Goal: Find specific page/section: Find specific page/section

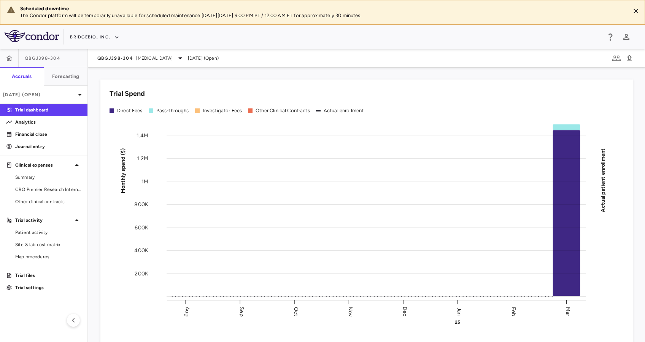
click at [173, 50] on div "QBGJ398-304 [MEDICAL_DATA] [DATE] (Open)" at bounding box center [366, 58] width 557 height 18
click at [177, 57] on div "QBGJ398-304 [MEDICAL_DATA]" at bounding box center [141, 58] width 88 height 9
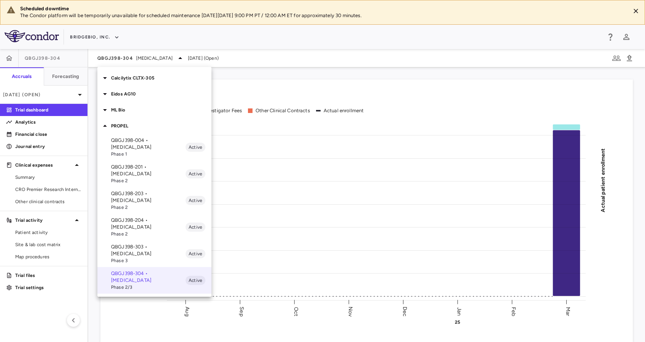
click at [143, 217] on p "QBGJ398-204 • [MEDICAL_DATA]" at bounding box center [148, 224] width 75 height 14
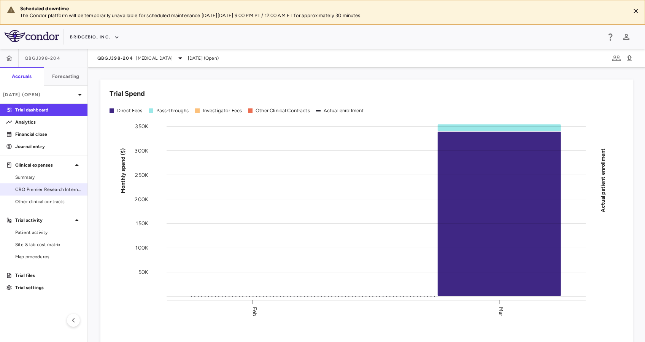
click at [62, 186] on span "CRO Premier Research International LLC" at bounding box center [48, 189] width 66 height 7
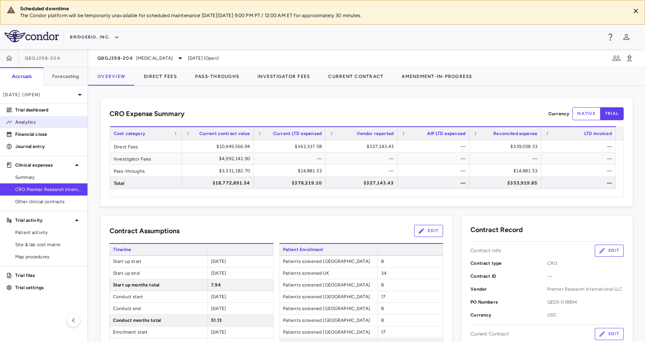
click at [22, 118] on link "Analytics" at bounding box center [44, 121] width 88 height 11
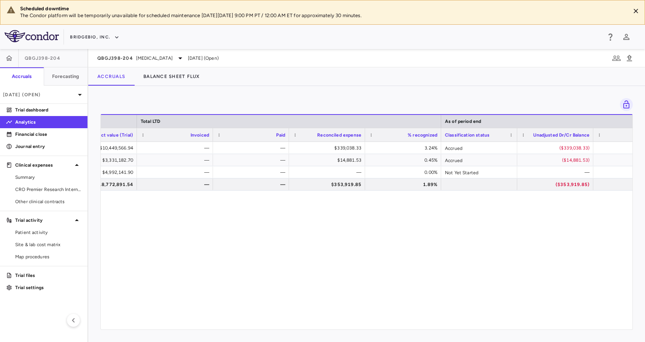
scroll to position [0, 521]
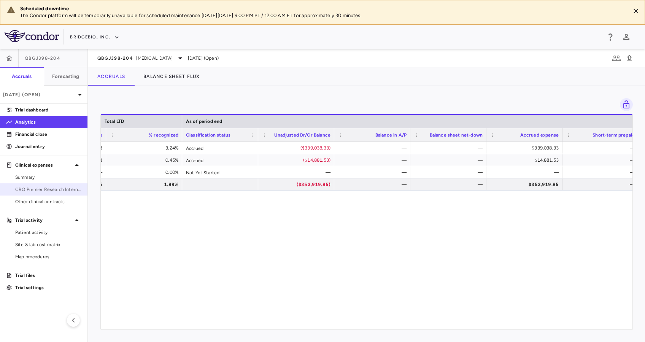
click at [65, 190] on span "CRO Premier Research International LLC" at bounding box center [48, 189] width 66 height 7
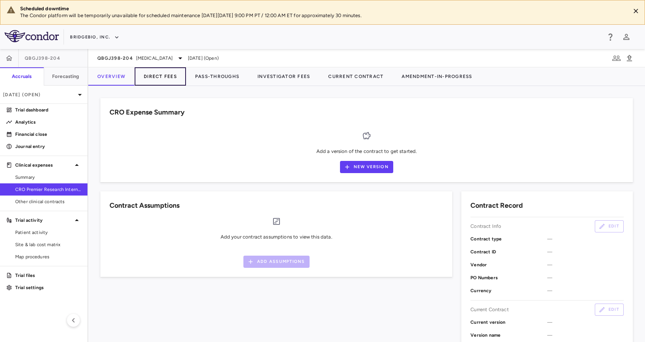
click at [152, 76] on button "Direct Fees" at bounding box center [160, 76] width 51 height 18
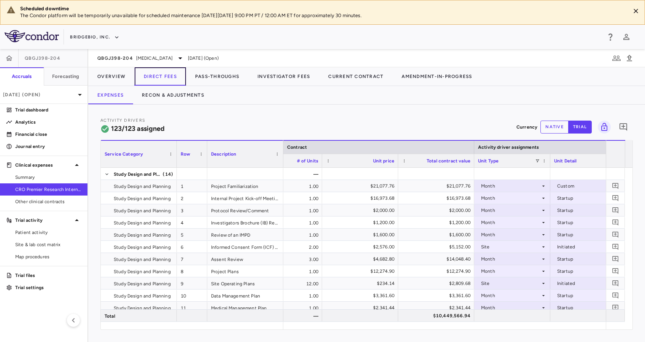
scroll to position [0, 1028]
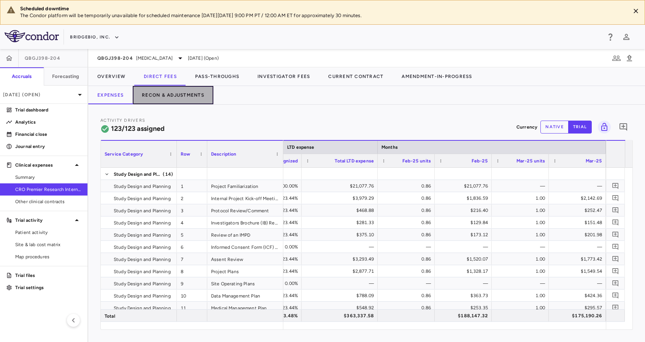
click at [185, 94] on button "Recon & Adjustments" at bounding box center [173, 95] width 81 height 18
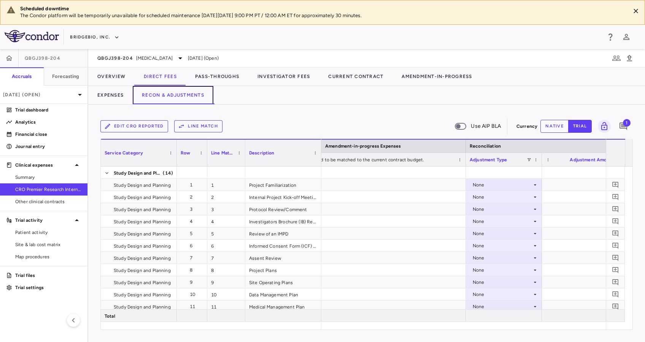
scroll to position [0, 1063]
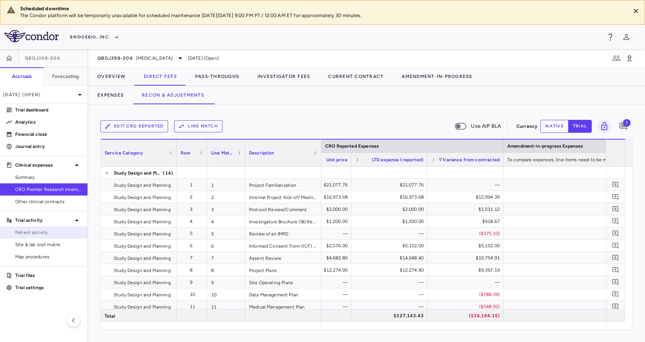
click at [48, 231] on span "Patient activity" at bounding box center [48, 232] width 66 height 7
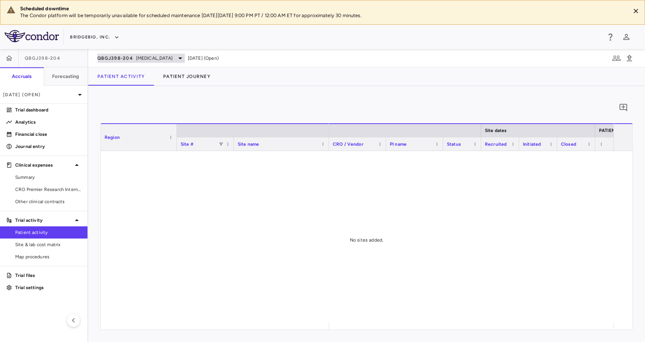
click at [176, 54] on icon at bounding box center [180, 58] width 9 height 9
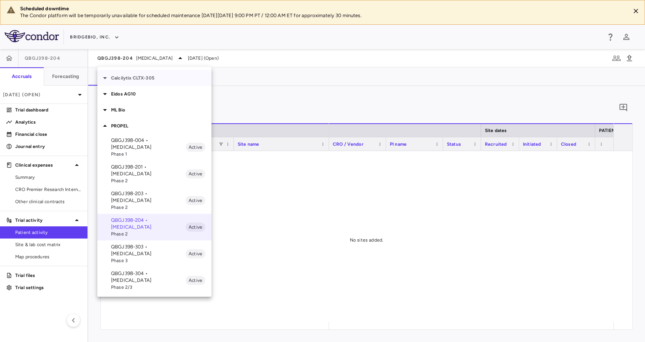
click at [156, 76] on p "Calcilytix CLTX-305" at bounding box center [161, 78] width 100 height 7
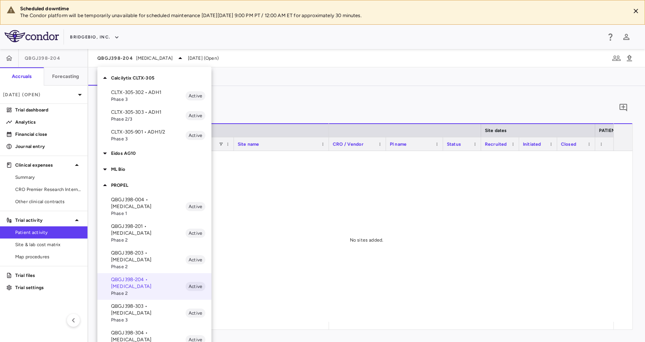
click at [134, 75] on p "Calcilytix CLTX-305" at bounding box center [161, 78] width 100 height 7
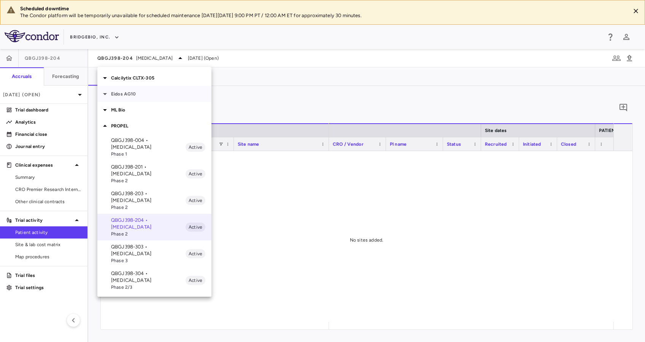
click at [144, 98] on div "Eidos AG10" at bounding box center [154, 94] width 114 height 16
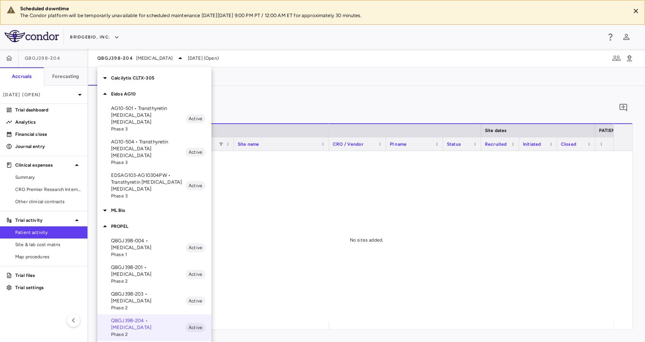
click at [149, 172] on p "EDSAG103-AG10304PW • Transthyretin [MEDICAL_DATA] [MEDICAL_DATA]" at bounding box center [148, 182] width 75 height 21
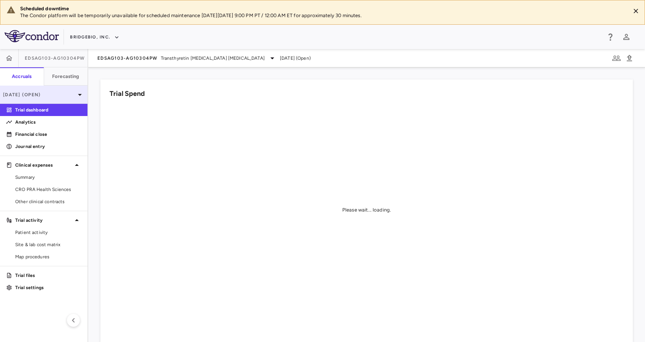
click at [77, 93] on icon at bounding box center [79, 94] width 9 height 9
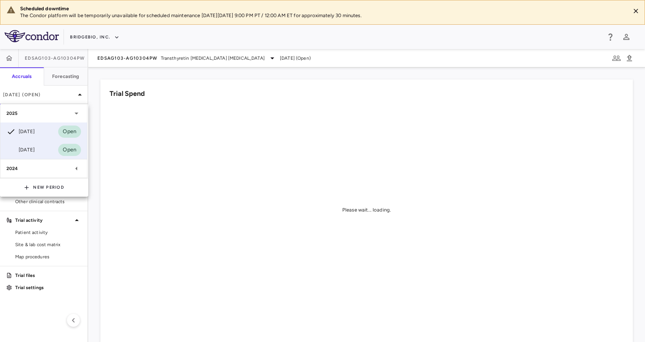
click at [48, 147] on div "Mar 2025 Open" at bounding box center [43, 150] width 87 height 18
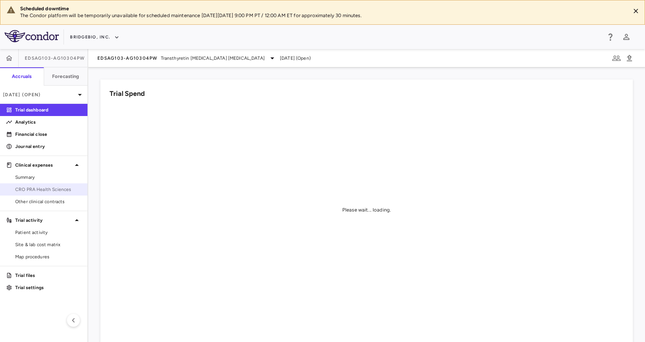
click at [55, 189] on span "CRO PRA Health Sciences" at bounding box center [48, 189] width 66 height 7
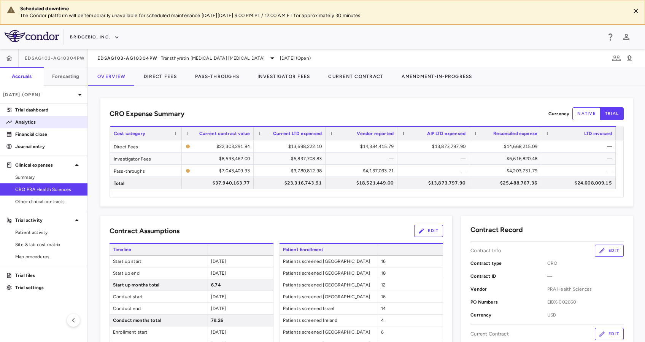
click at [48, 125] on p "Analytics" at bounding box center [48, 122] width 66 height 7
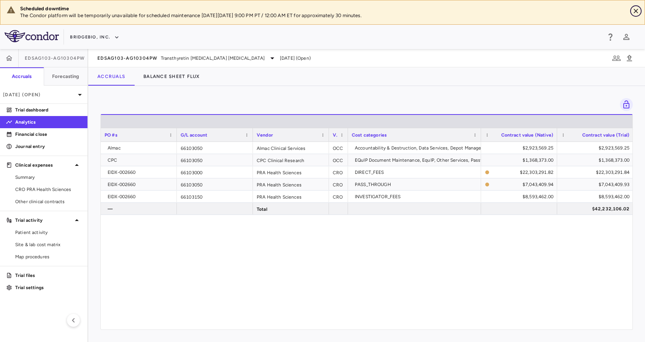
click at [637, 9] on icon "Close" at bounding box center [636, 11] width 8 height 8
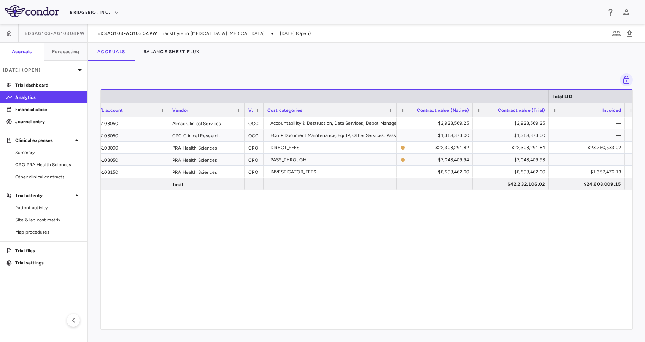
scroll to position [0, 99]
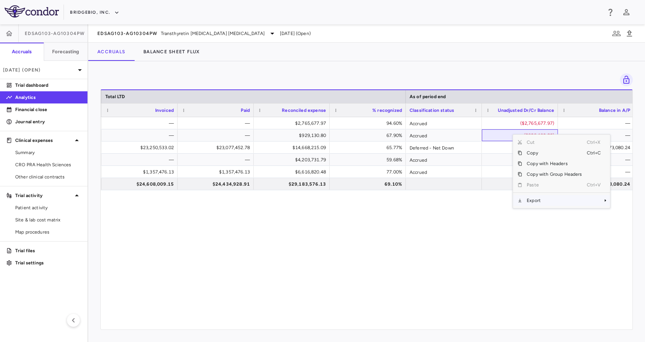
click at [549, 199] on span "Export" at bounding box center [554, 200] width 64 height 11
click at [494, 215] on span "Excel Export" at bounding box center [492, 214] width 36 height 11
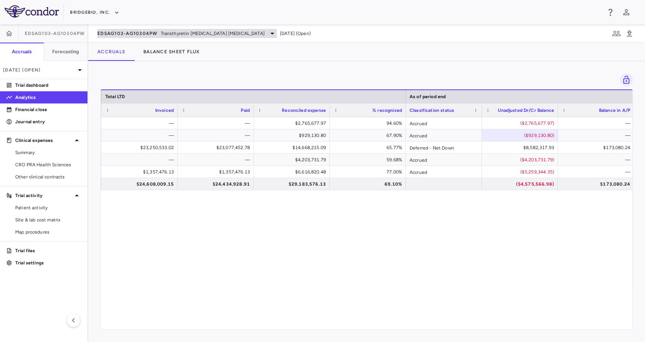
click at [271, 33] on icon at bounding box center [273, 34] width 4 height 2
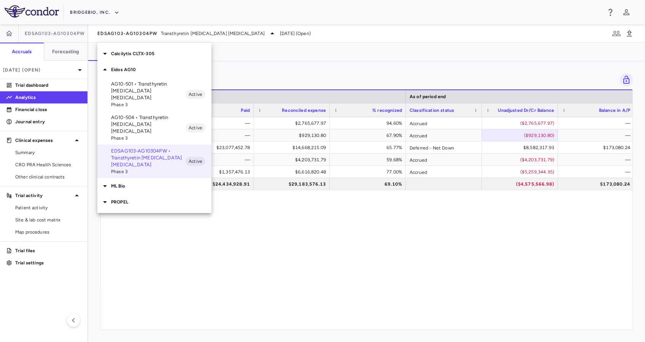
click at [151, 91] on p "AG10-501 • Transthyretin [MEDICAL_DATA] [MEDICAL_DATA]" at bounding box center [148, 91] width 75 height 21
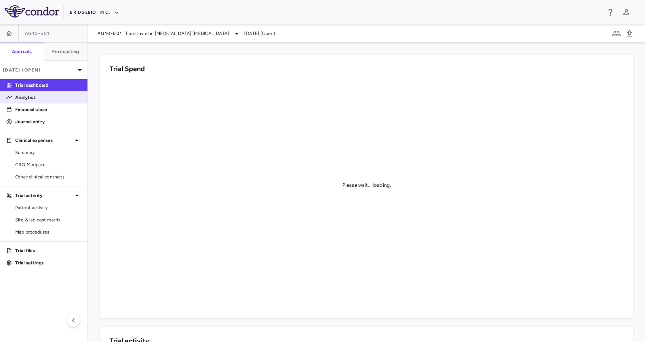
click at [40, 99] on p "Analytics" at bounding box center [48, 97] width 66 height 7
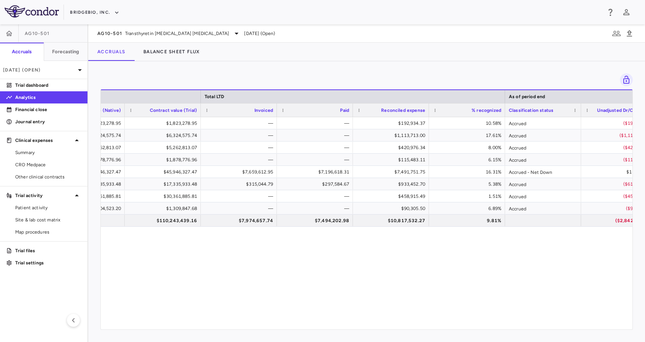
scroll to position [0, 436]
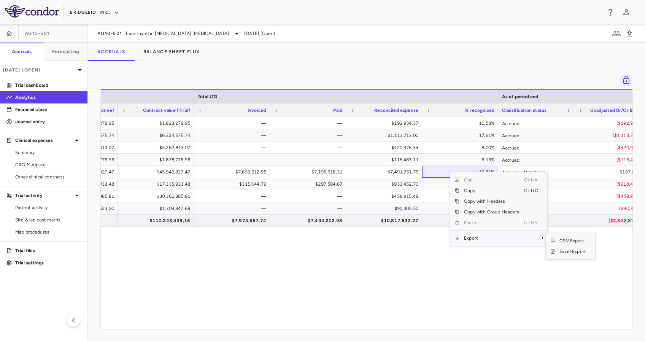
click at [470, 240] on span "Export" at bounding box center [492, 238] width 64 height 11
click at [568, 252] on span "Excel Export" at bounding box center [573, 251] width 36 height 11
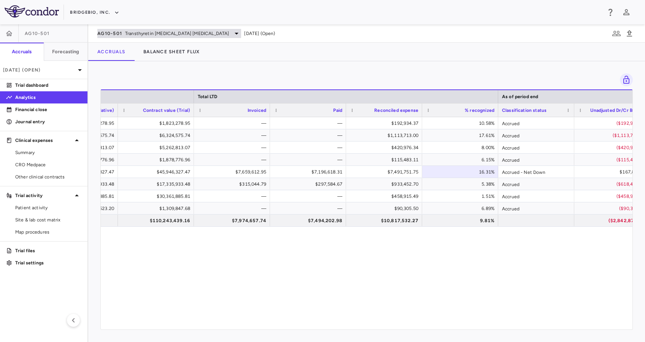
drag, startPoint x: 196, startPoint y: 24, endPoint x: 202, endPoint y: 30, distance: 8.1
click at [196, 24] on div "AG10-501 Transthyretin Amyloid Cardiomyopathy Mar 2025 (Open)" at bounding box center [366, 33] width 557 height 18
click at [205, 32] on span "Transthyretin [MEDICAL_DATA] [MEDICAL_DATA]" at bounding box center [177, 33] width 104 height 7
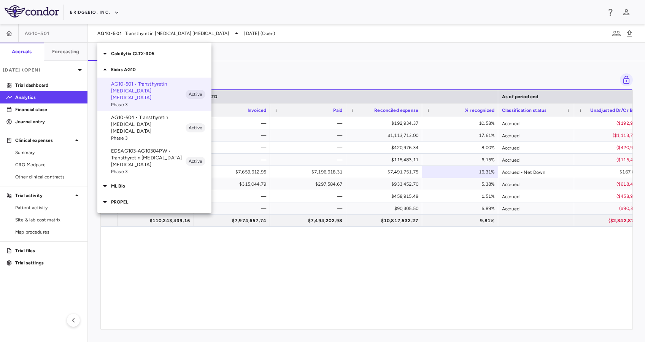
click at [147, 148] on p "EDSAG103-AG10304PW • Transthyretin [MEDICAL_DATA] [MEDICAL_DATA]" at bounding box center [148, 158] width 75 height 21
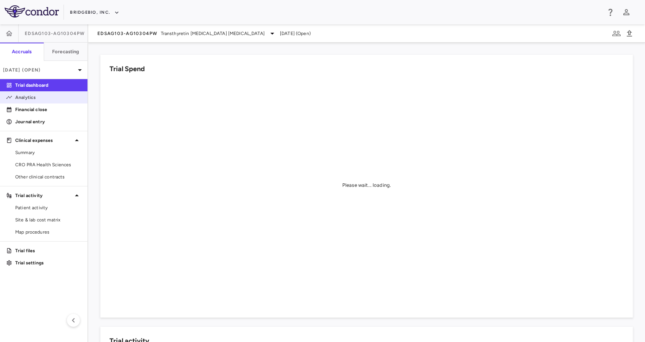
click at [25, 98] on p "Analytics" at bounding box center [48, 97] width 66 height 7
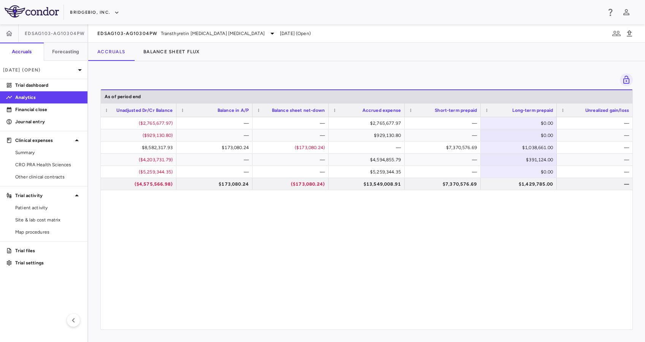
scroll to position [0, 627]
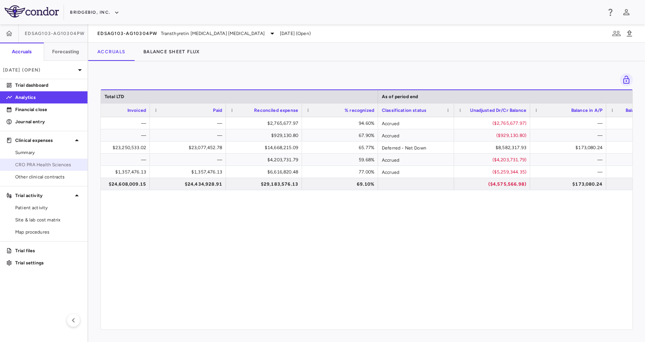
click at [48, 160] on link "CRO PRA Health Sciences" at bounding box center [44, 164] width 88 height 11
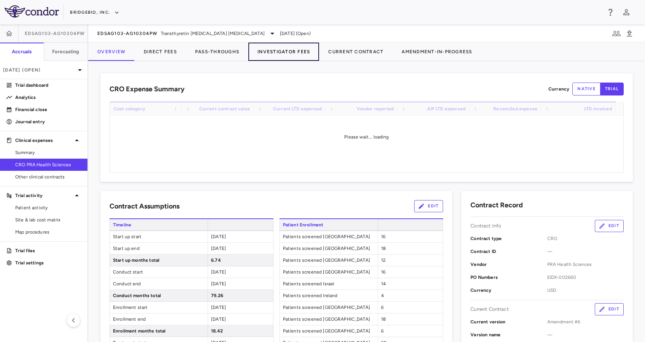
click at [289, 51] on button "Investigator Fees" at bounding box center [283, 52] width 71 height 18
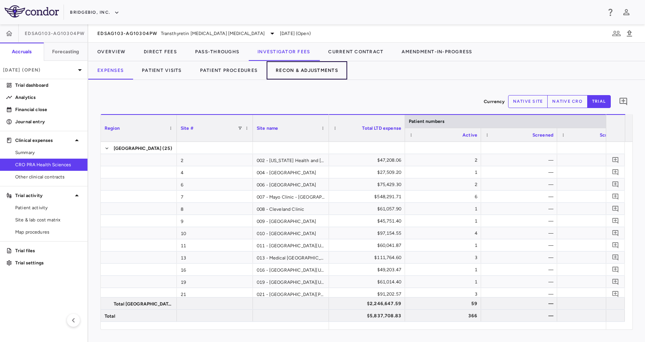
click at [326, 73] on button "Recon & Adjustments" at bounding box center [307, 70] width 81 height 18
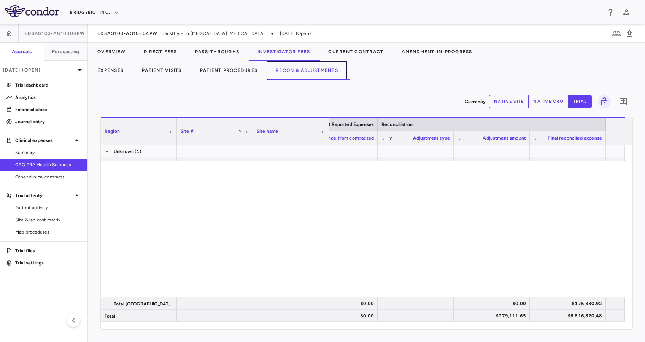
scroll to position [1223, 0]
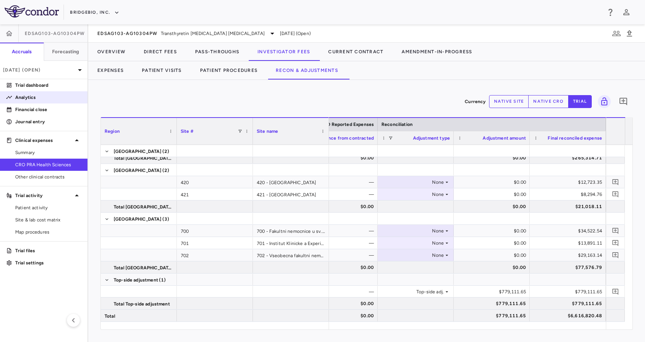
click at [47, 98] on p "Analytics" at bounding box center [48, 97] width 66 height 7
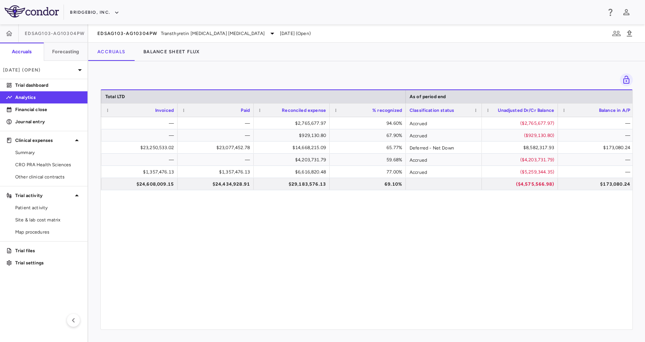
scroll to position [0, 637]
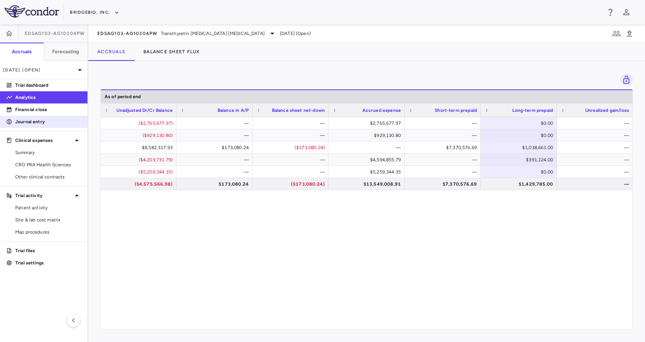
click at [43, 119] on p "Journal entry" at bounding box center [48, 121] width 66 height 7
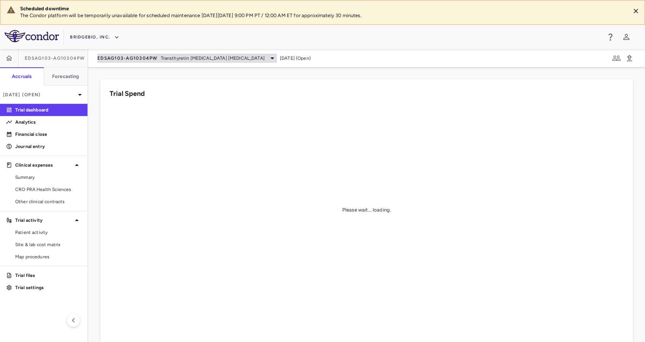
click at [227, 60] on span "Transthyretin [MEDICAL_DATA] [MEDICAL_DATA]" at bounding box center [213, 58] width 104 height 7
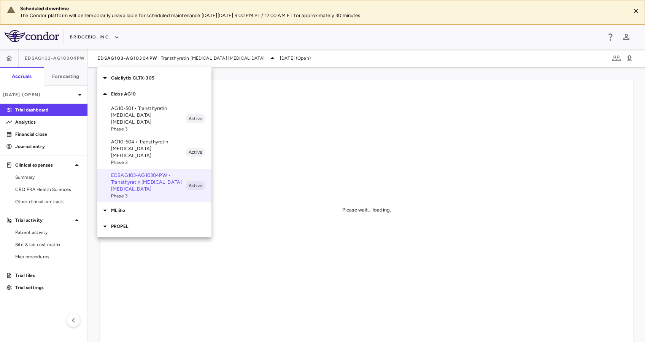
click at [141, 111] on p "AG10-501 • Transthyretin [MEDICAL_DATA] [MEDICAL_DATA]" at bounding box center [148, 115] width 75 height 21
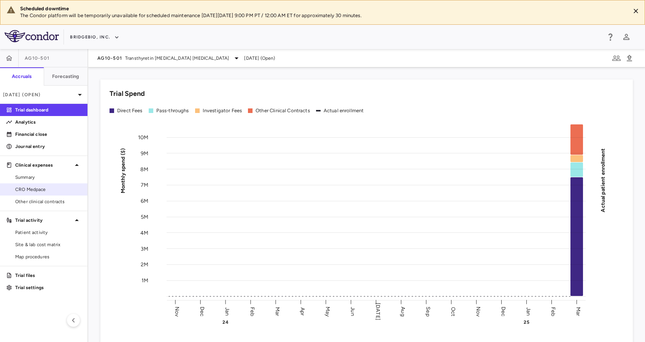
click at [27, 189] on span "CRO Medpace" at bounding box center [48, 189] width 66 height 7
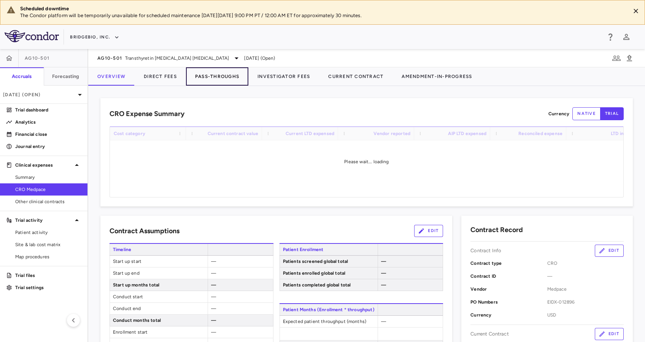
click at [221, 72] on button "Pass-Throughs" at bounding box center [217, 76] width 62 height 18
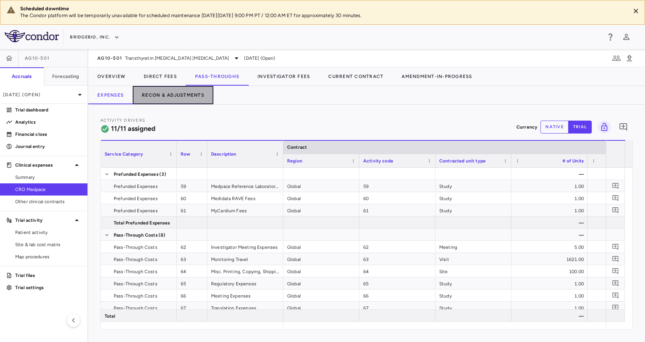
click at [185, 90] on button "Recon & Adjustments" at bounding box center [173, 95] width 81 height 18
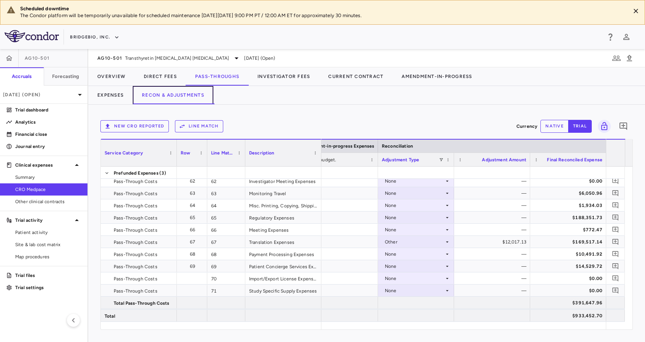
scroll to position [70, 0]
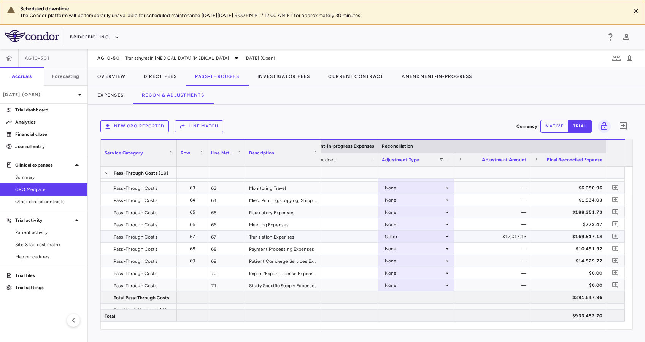
click at [438, 237] on div "Other" at bounding box center [414, 237] width 59 height 12
click at [434, 247] on li "None" at bounding box center [415, 250] width 75 height 11
click at [232, 56] on icon at bounding box center [236, 58] width 9 height 9
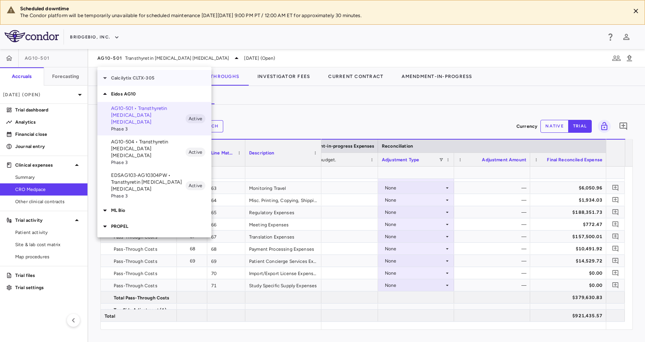
click at [135, 81] on p "Calcilytix CLTX-305" at bounding box center [161, 78] width 100 height 7
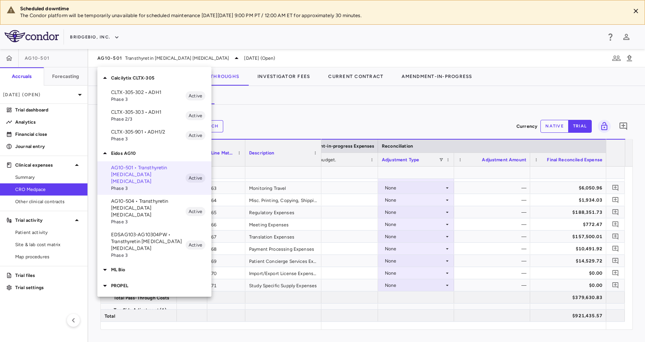
click at [149, 137] on span "Phase 3" at bounding box center [148, 138] width 75 height 7
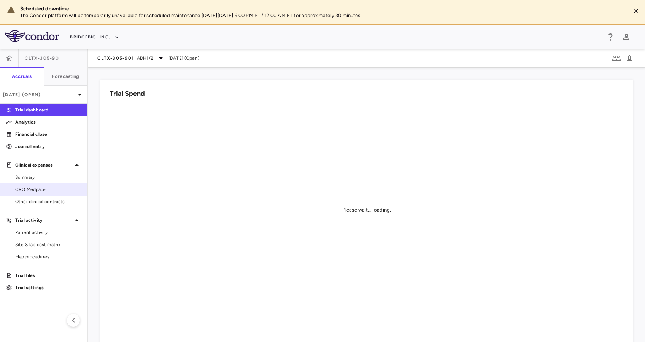
click at [33, 189] on span "CRO Medpace" at bounding box center [48, 189] width 66 height 7
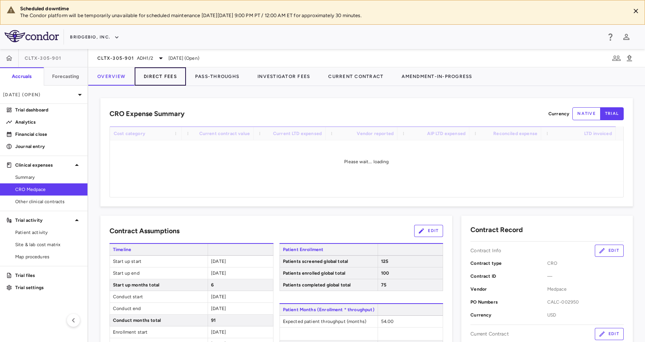
click at [170, 73] on button "Direct Fees" at bounding box center [160, 76] width 51 height 18
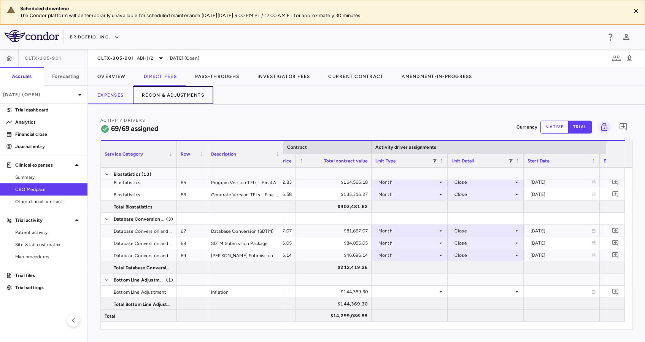
click at [158, 92] on button "Recon & Adjustments" at bounding box center [173, 95] width 81 height 18
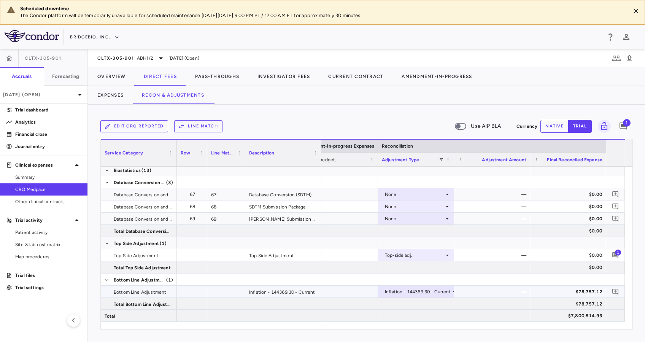
click at [448, 289] on div "Inflation - 144369.30 - Current" at bounding box center [418, 292] width 66 height 12
click at [490, 276] on div at bounding box center [322, 171] width 645 height 342
click at [163, 59] on icon at bounding box center [160, 58] width 9 height 9
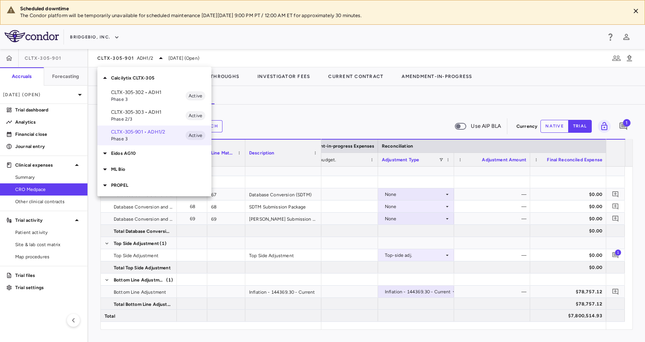
click at [150, 81] on p "Calcilytix CLTX-305" at bounding box center [161, 78] width 100 height 7
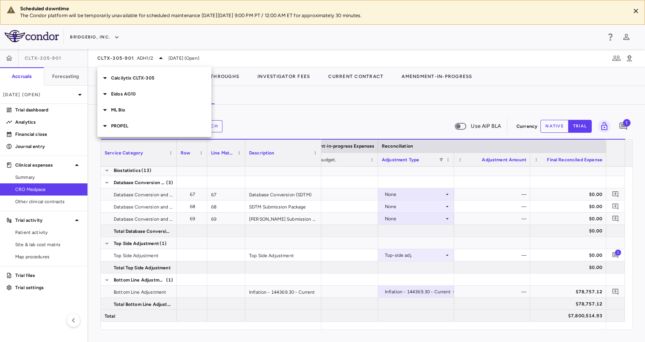
click at [146, 91] on p "Eidos AG10" at bounding box center [161, 94] width 100 height 7
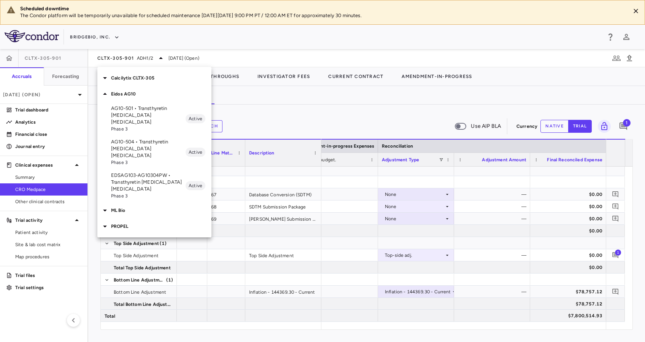
click at [154, 115] on p "AG10-501 • Transthyretin [MEDICAL_DATA] [MEDICAL_DATA]" at bounding box center [148, 115] width 75 height 21
